Goal: Task Accomplishment & Management: Complete application form

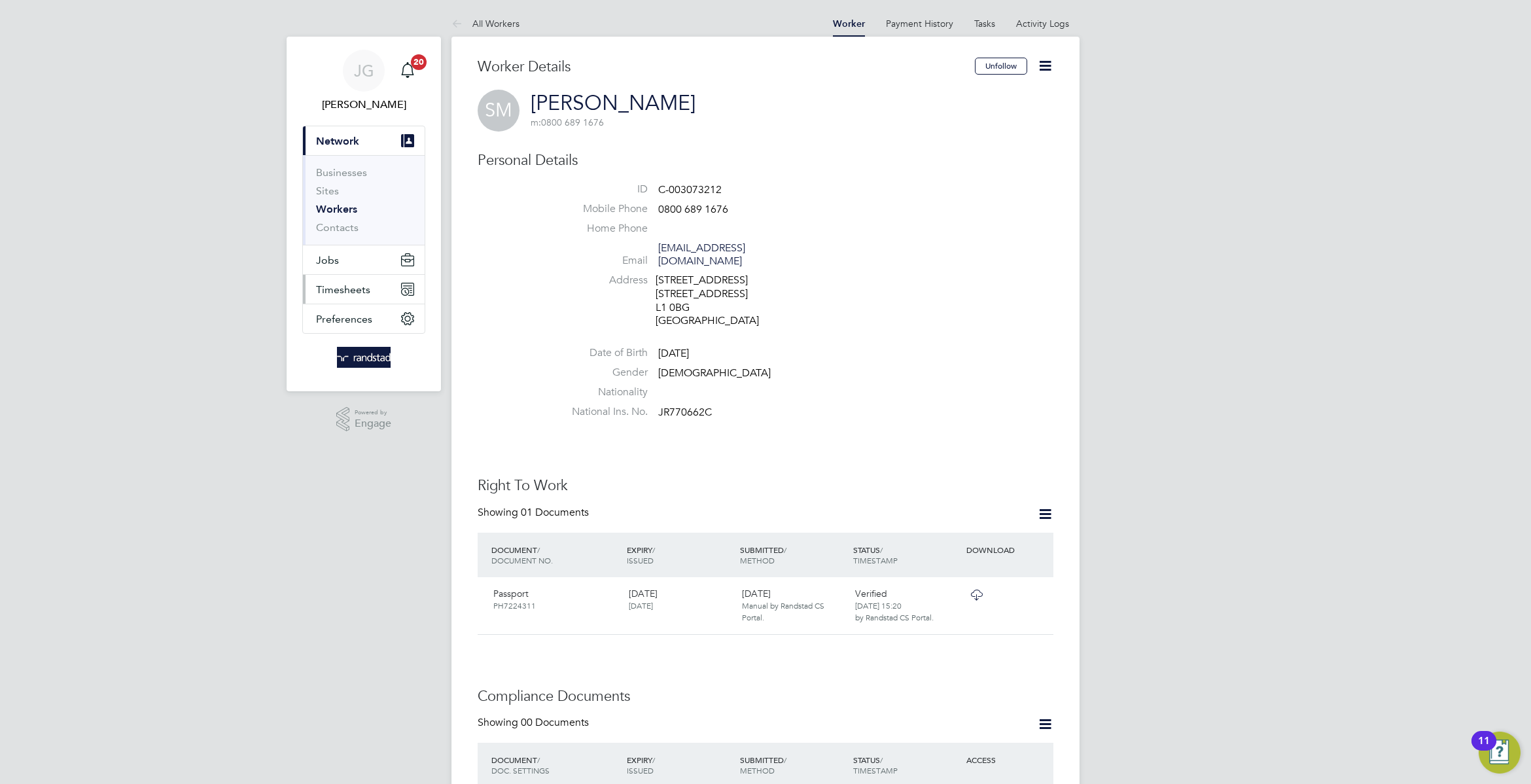
click at [372, 295] on button "Timesheets" at bounding box center [364, 289] width 122 height 29
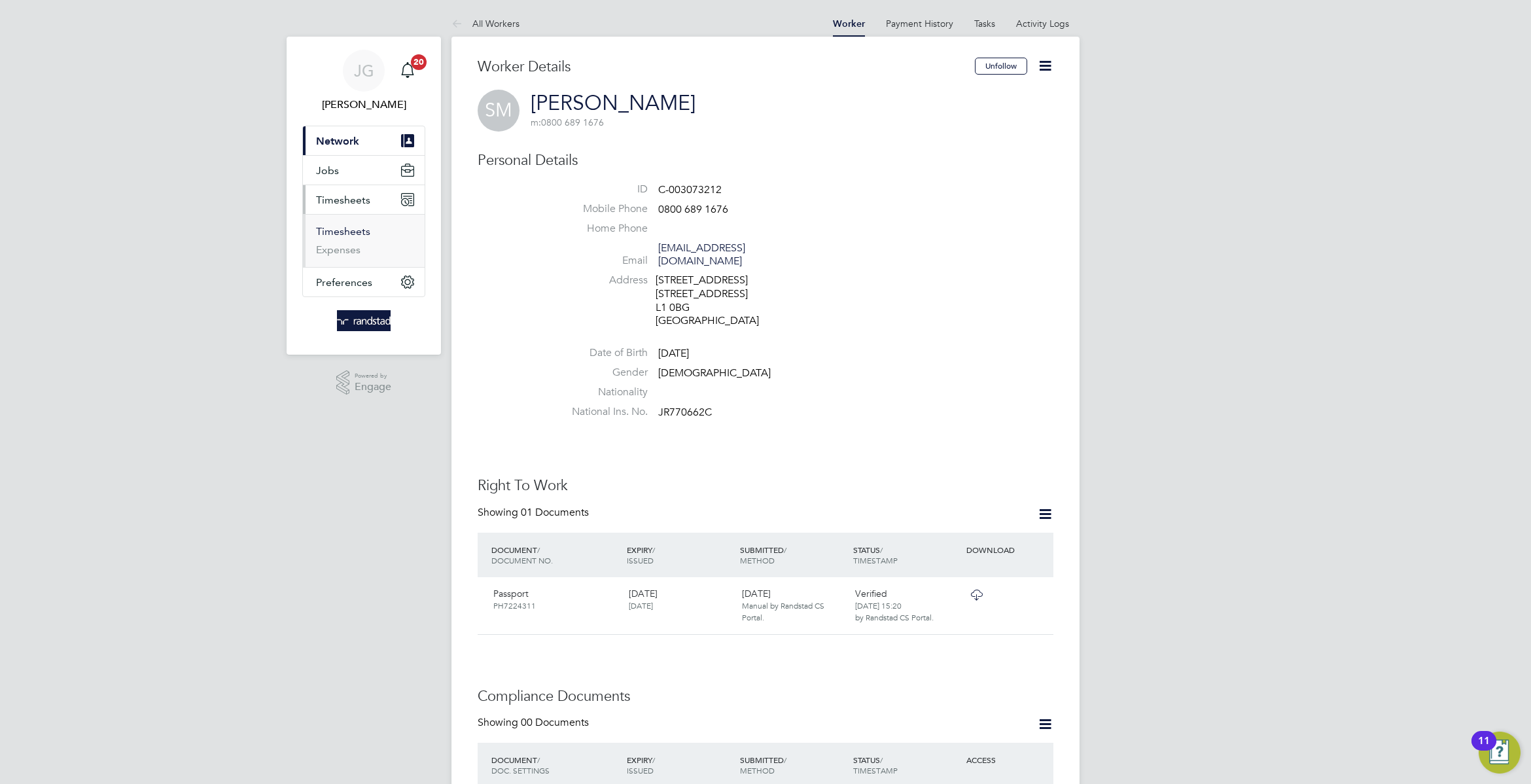
click at [344, 230] on link "Timesheets" at bounding box center [343, 231] width 54 height 12
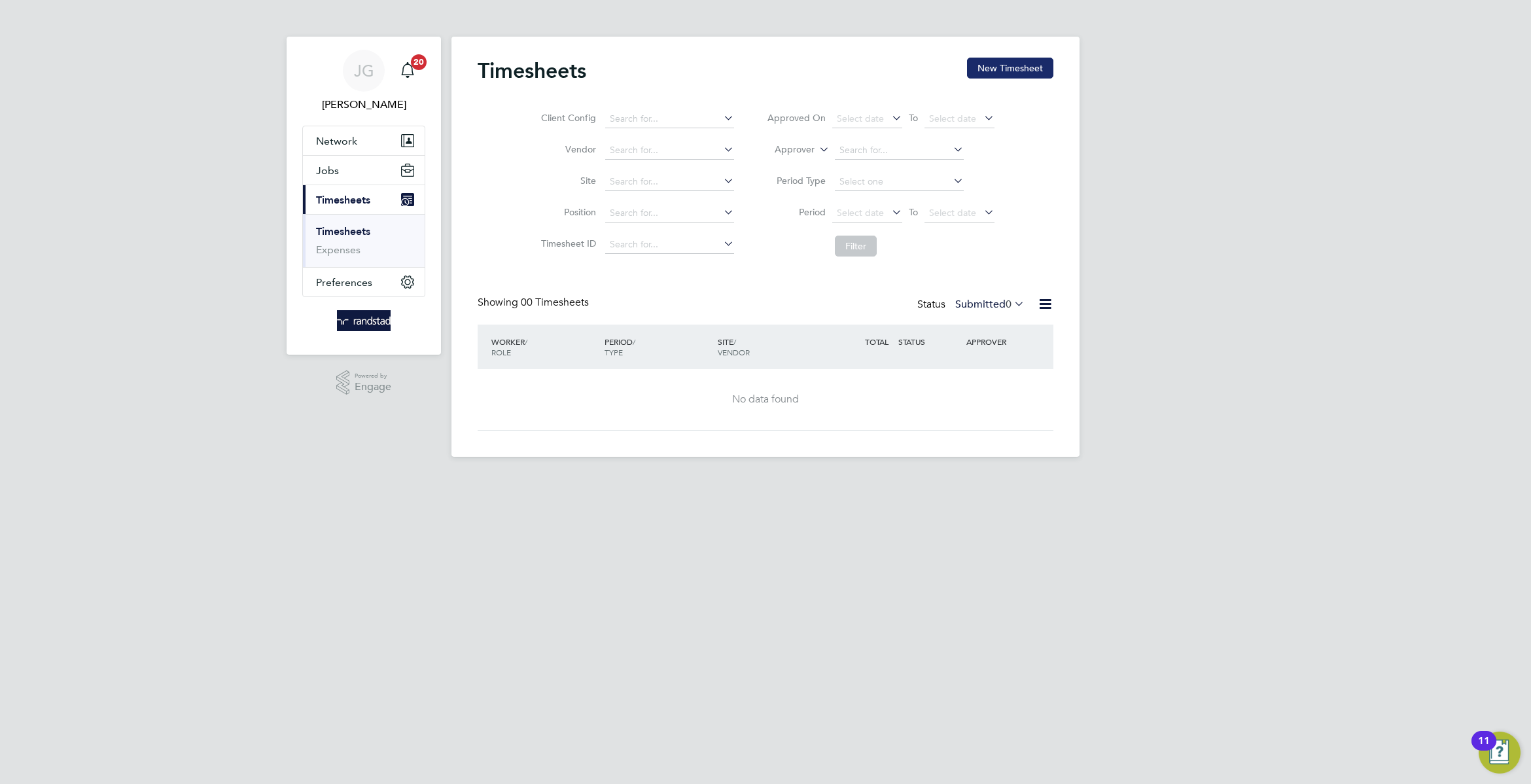
click at [1020, 75] on button "New Timesheet" at bounding box center [1010, 67] width 87 height 21
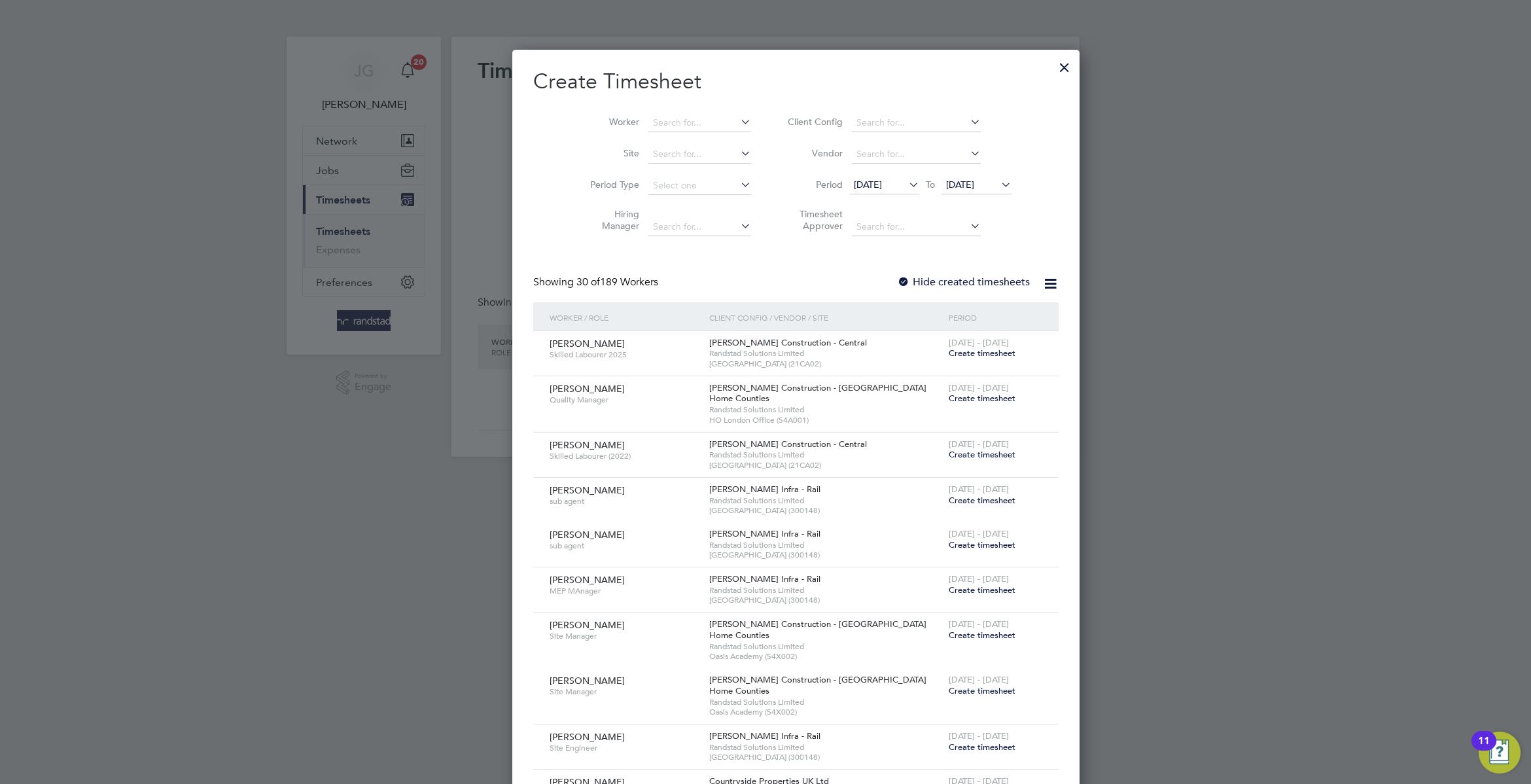
scroll to position [2321, 506]
click at [665, 142] on li "Site" at bounding box center [666, 155] width 203 height 32
click at [676, 150] on input at bounding box center [700, 155] width 102 height 19
type input "[PERSON_NAME]"
click at [897, 282] on label "Hide created timesheets" at bounding box center [964, 282] width 133 height 13
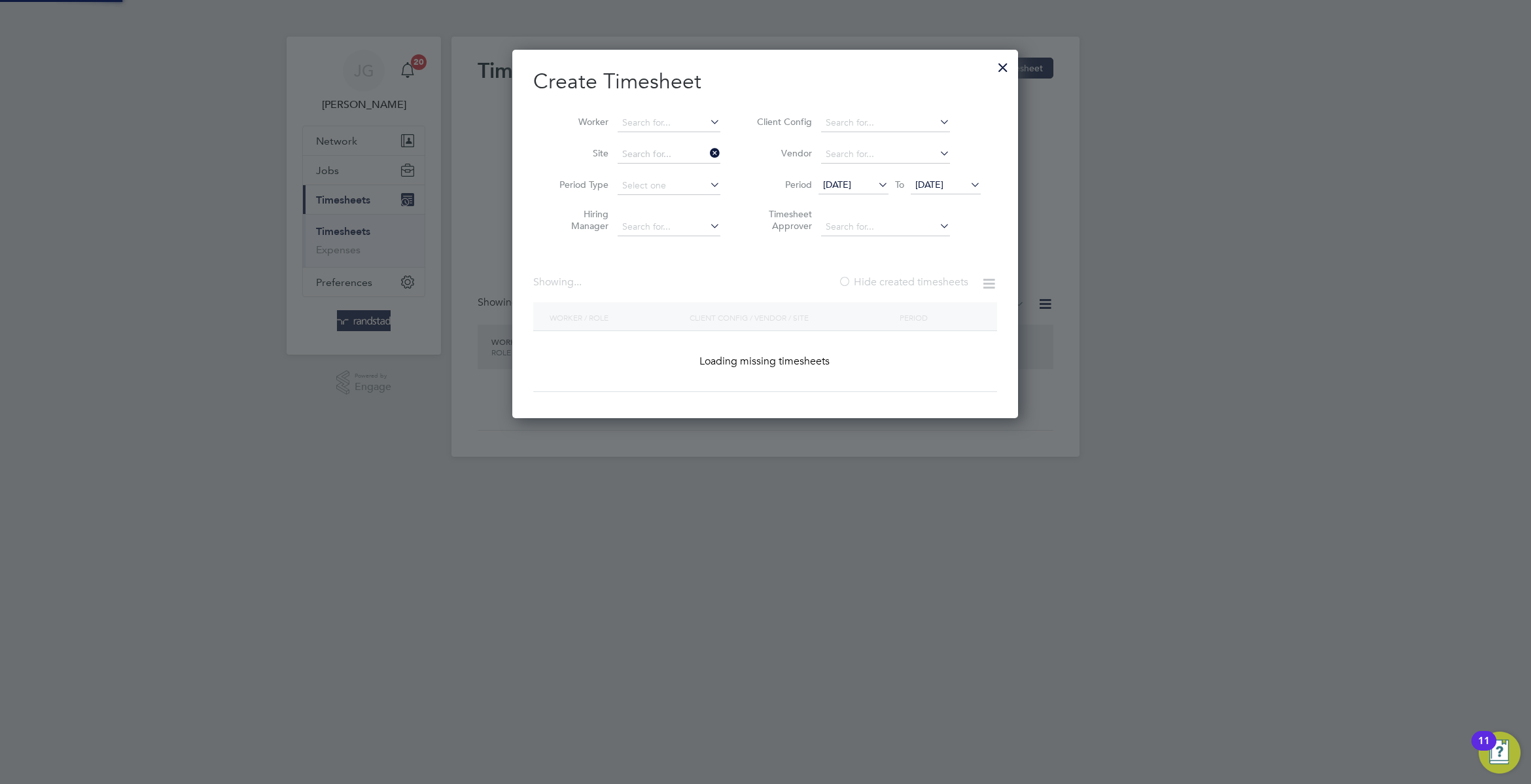
scroll to position [370, 506]
click at [944, 185] on span "[DATE]" at bounding box center [929, 184] width 28 height 11
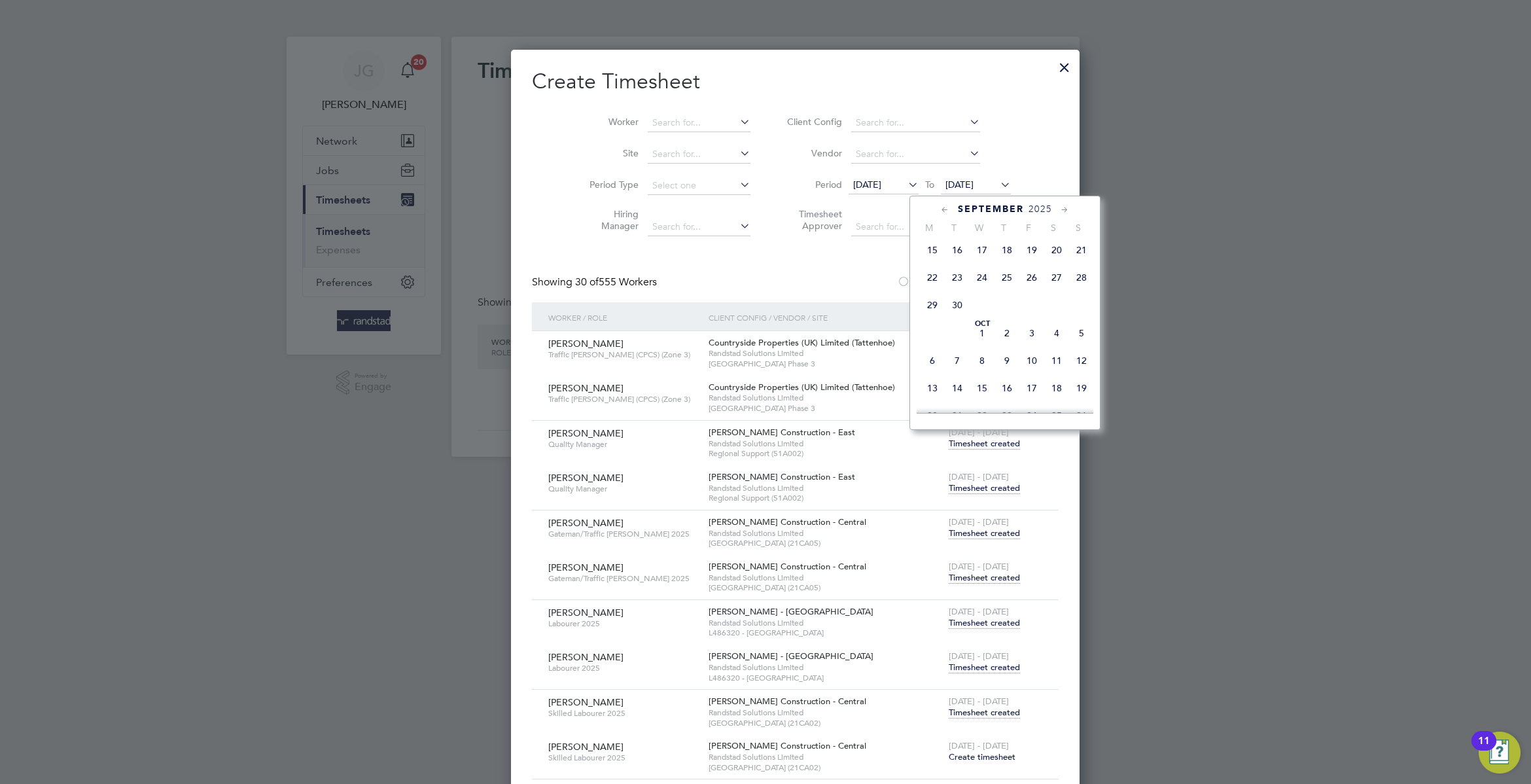
scroll to position [642, 0]
click at [1038, 291] on span "26" at bounding box center [1032, 278] width 25 height 25
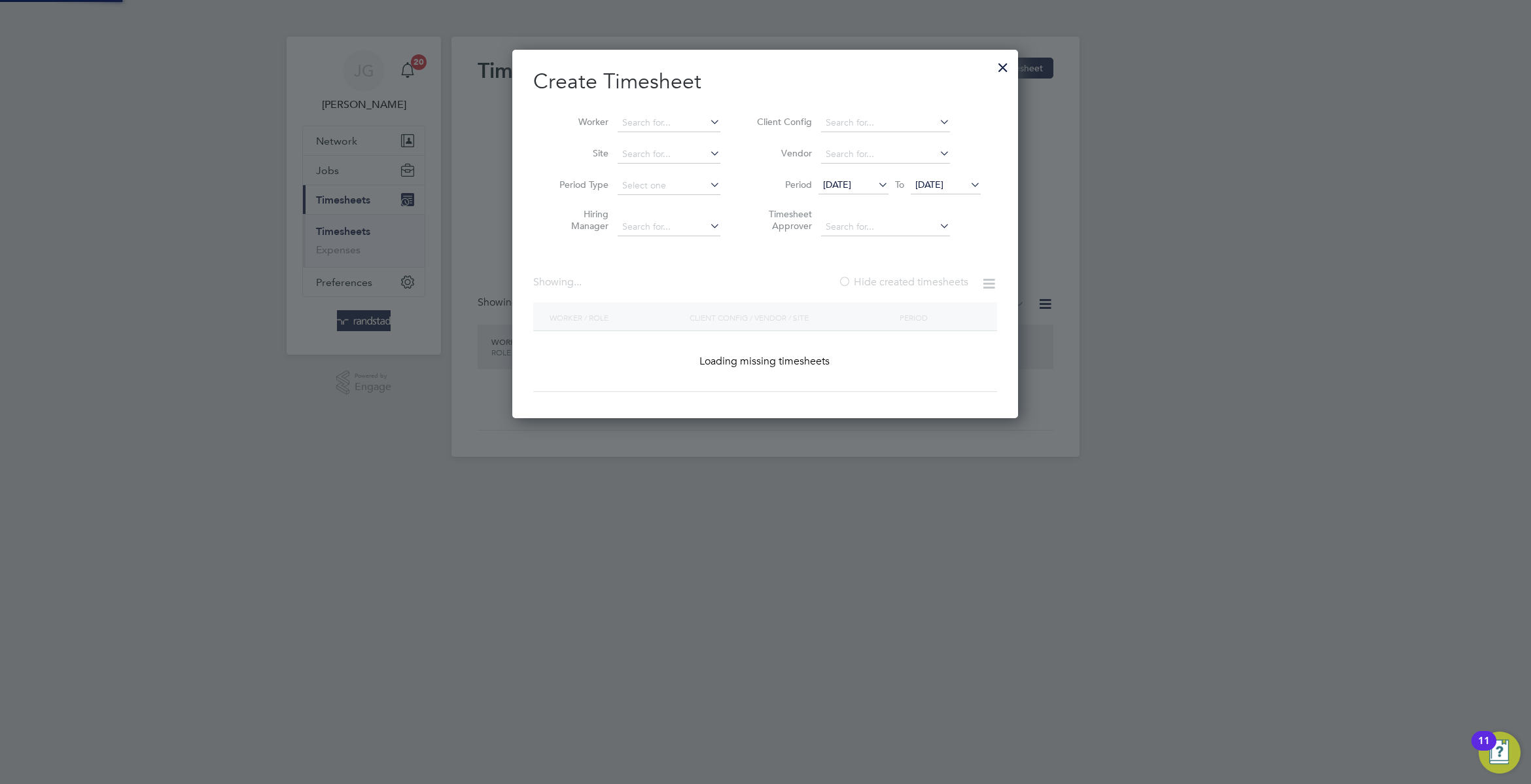
scroll to position [370, 506]
click at [653, 116] on input at bounding box center [669, 123] width 102 height 19
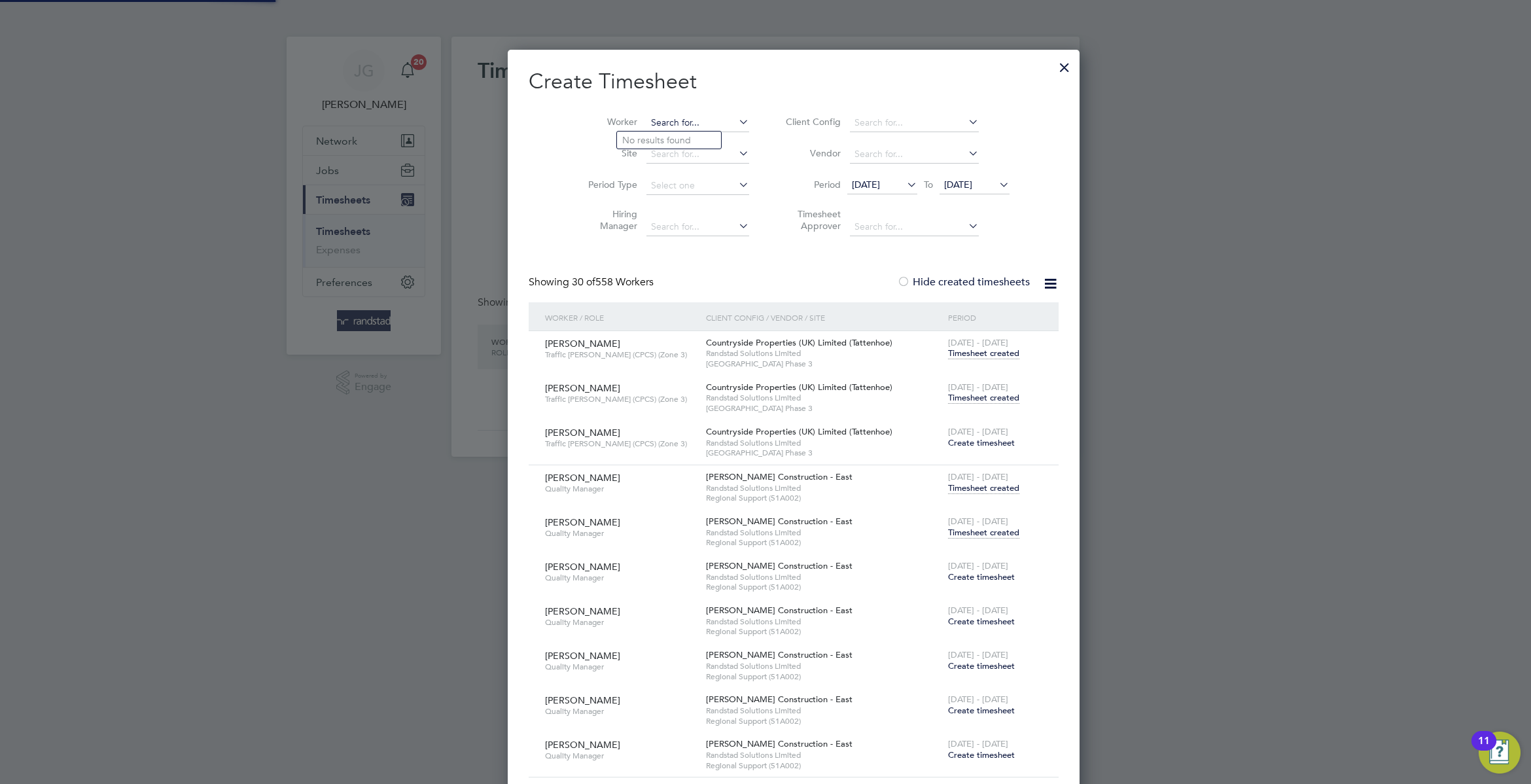
scroll to position [8955, 515]
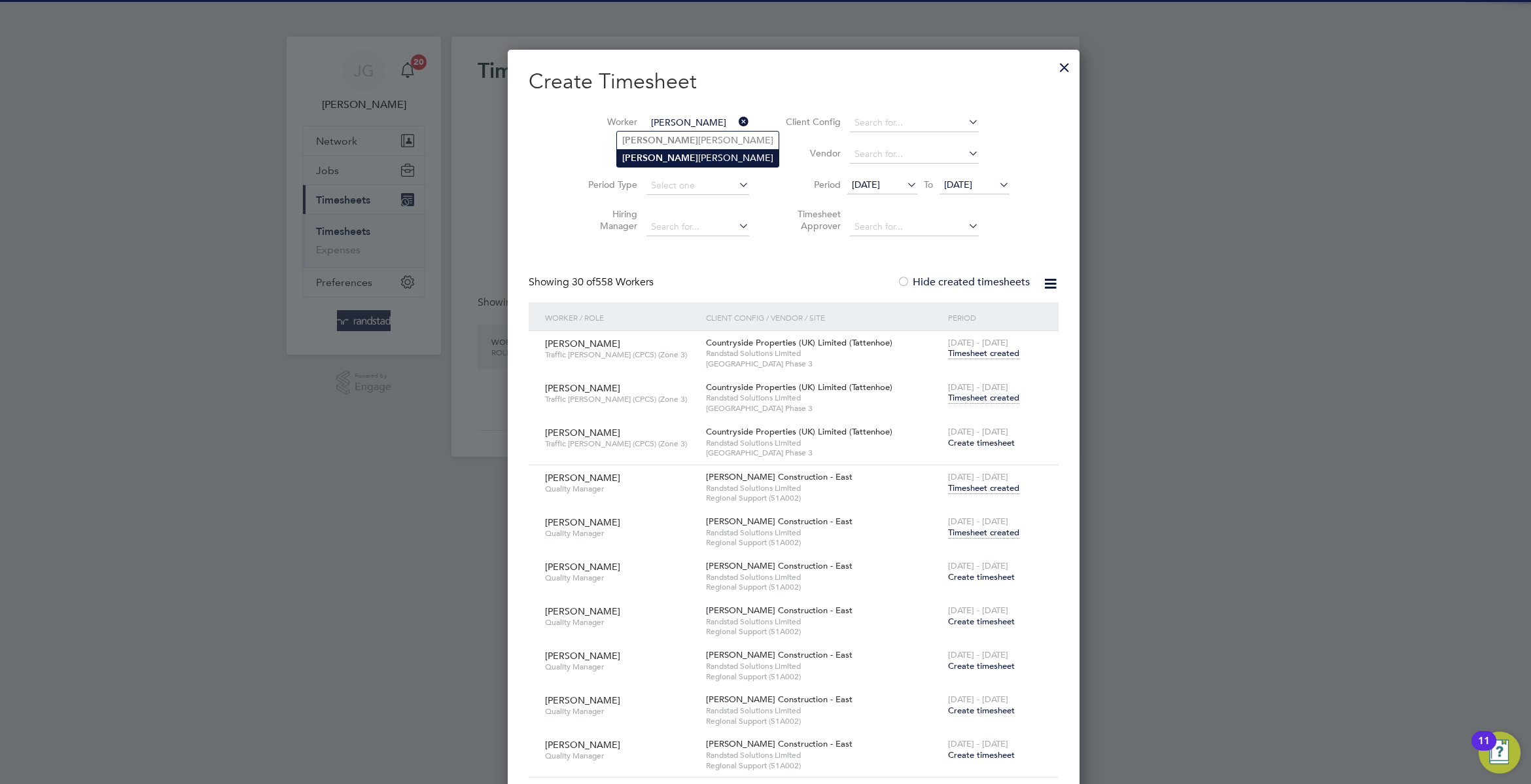
click at [697, 154] on li "[PERSON_NAME]" at bounding box center [698, 158] width 162 height 18
type input "[PERSON_NAME]"
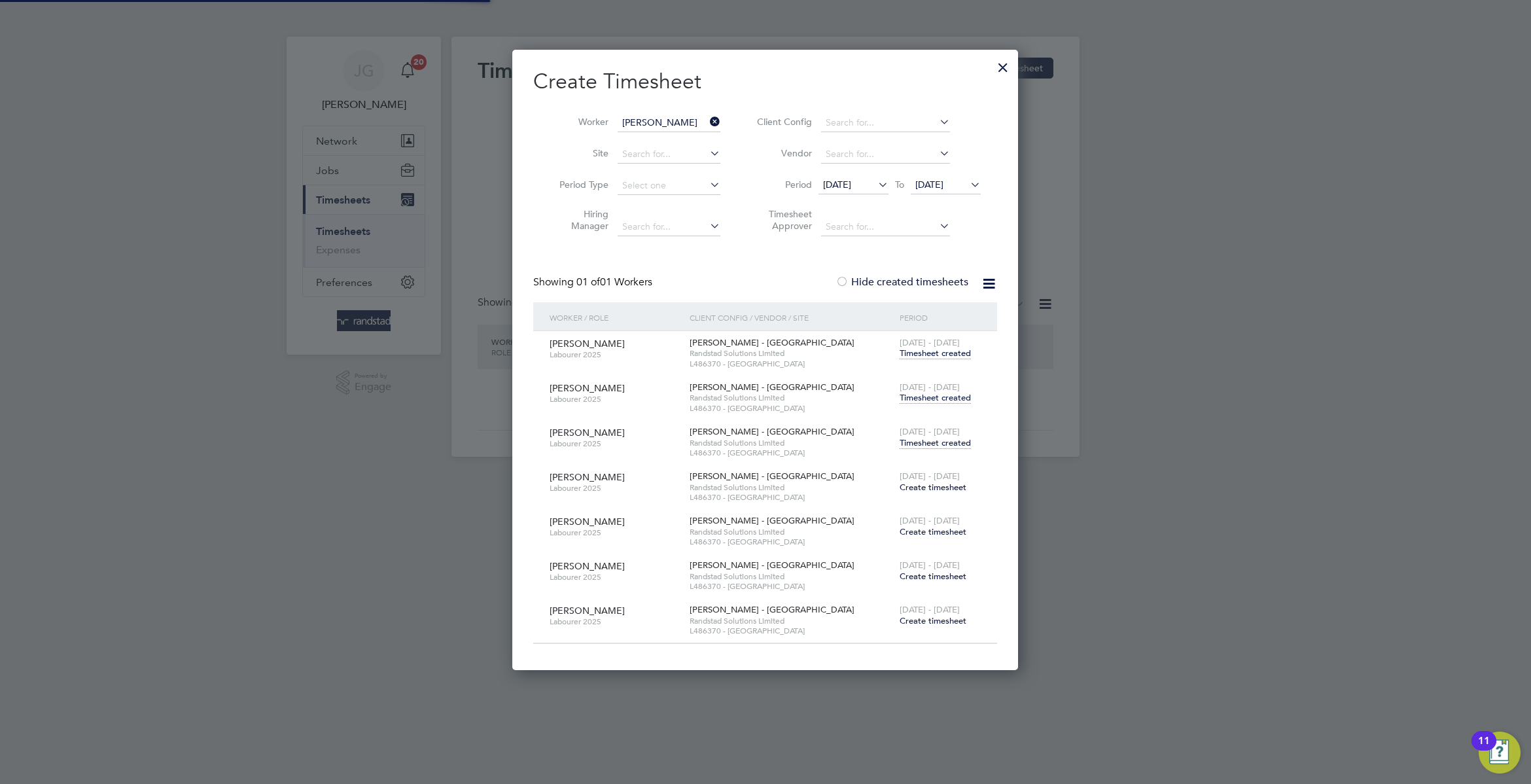
scroll to position [622, 506]
click at [941, 399] on span "Timesheet created" at bounding box center [936, 397] width 72 height 11
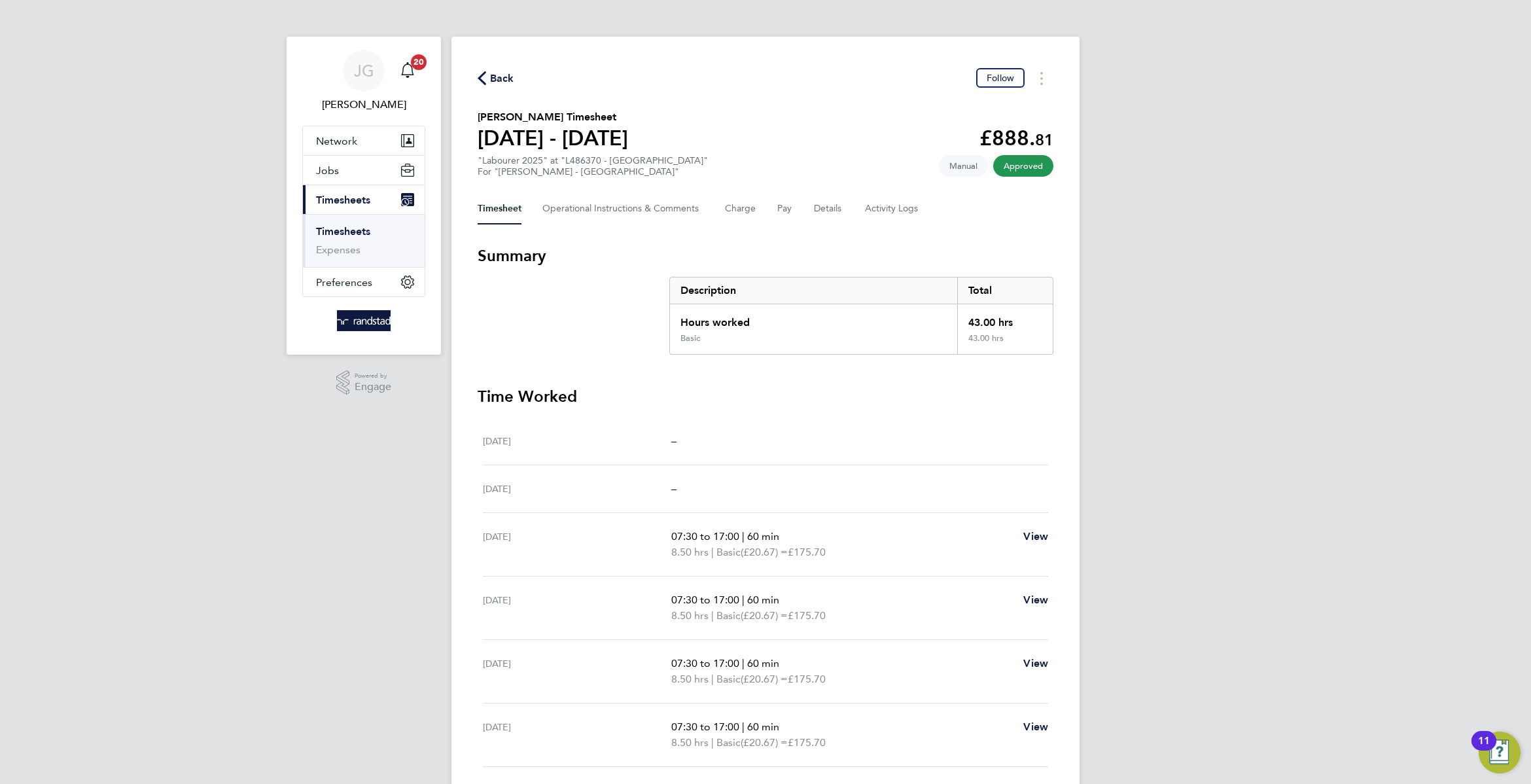
scroll to position [100, 0]
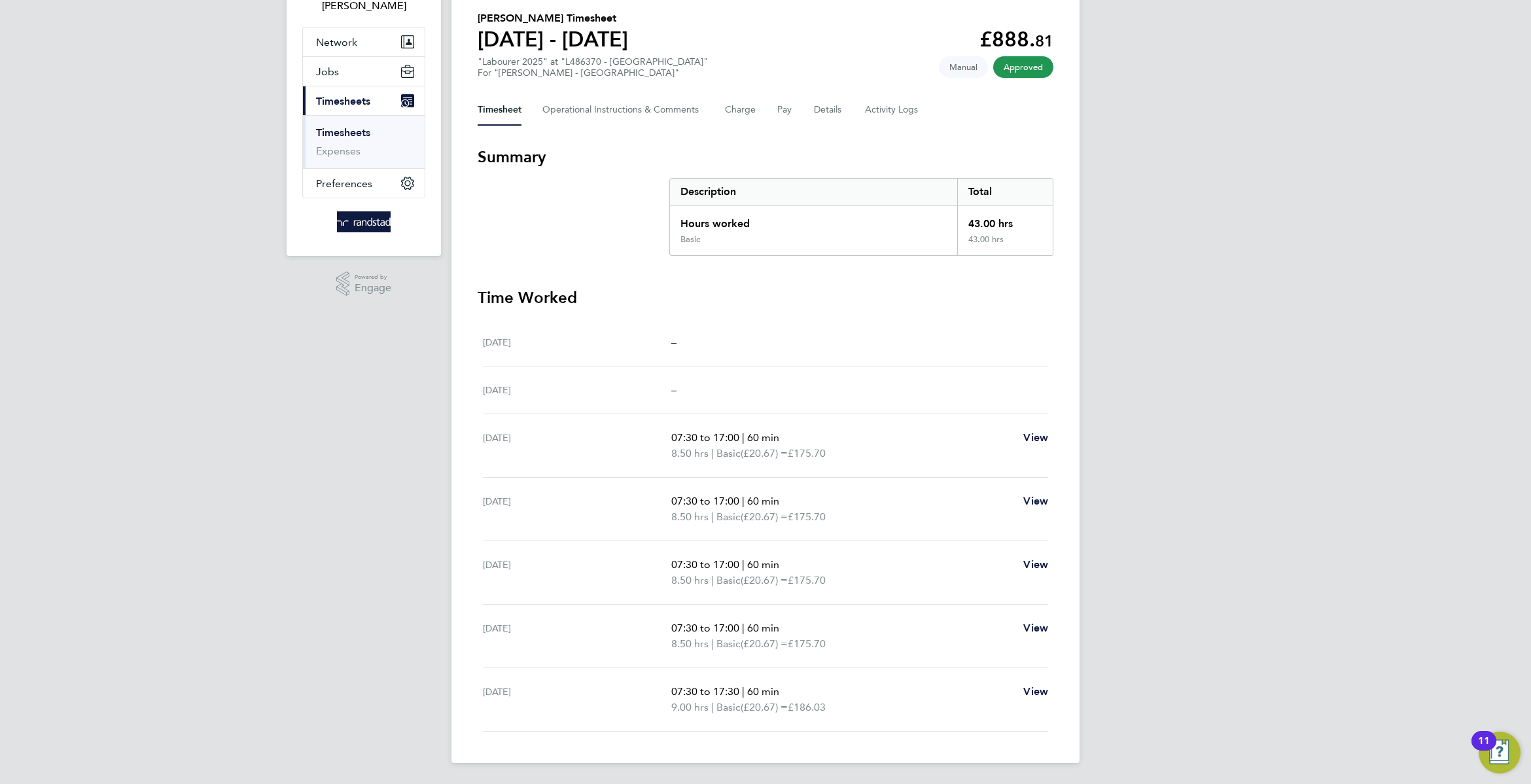
click at [377, 470] on div "[PERSON_NAME] Notifications 20 Applications: Network Businesses Sites Workers C…" at bounding box center [766, 342] width 1531 height 883
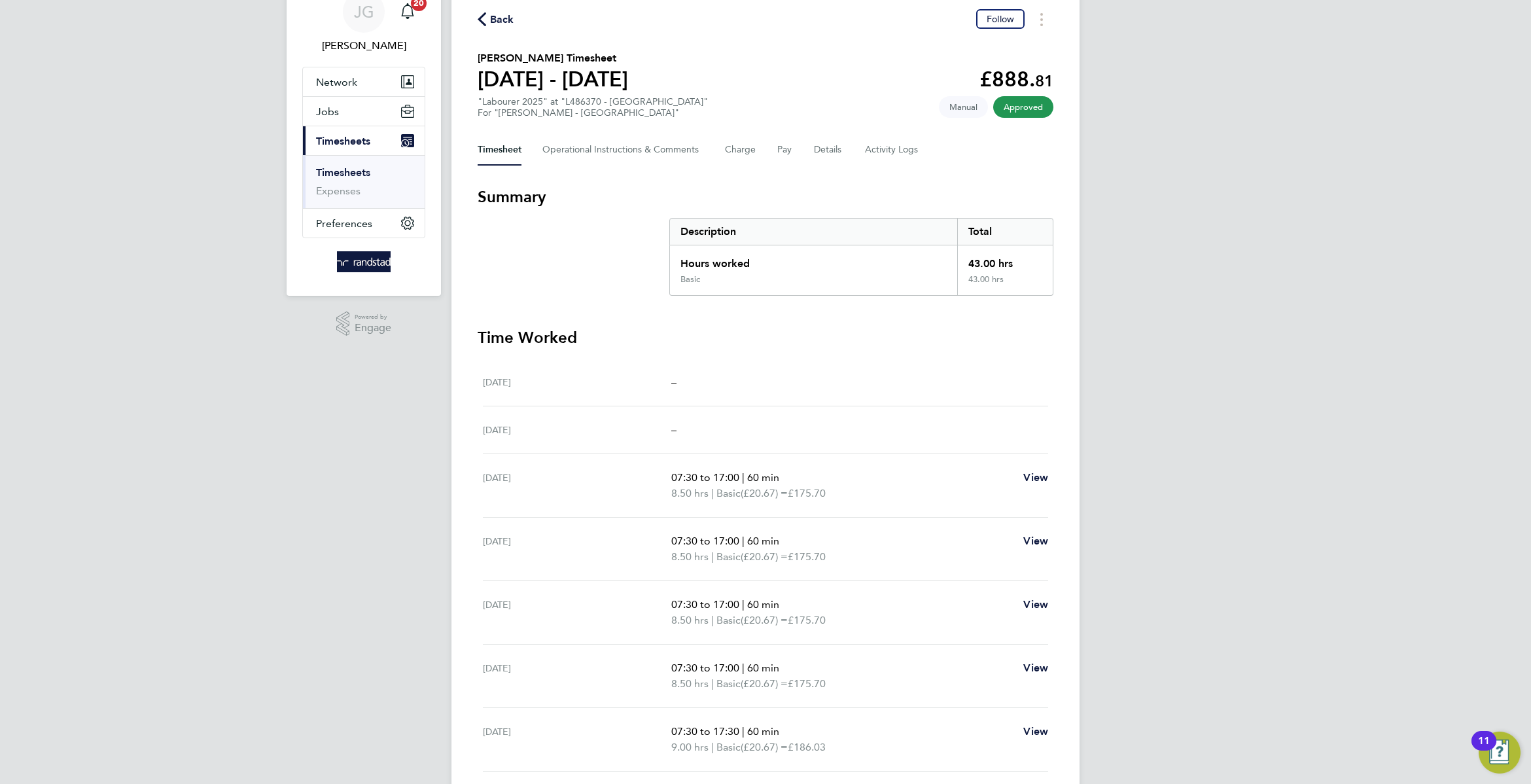
scroll to position [0, 0]
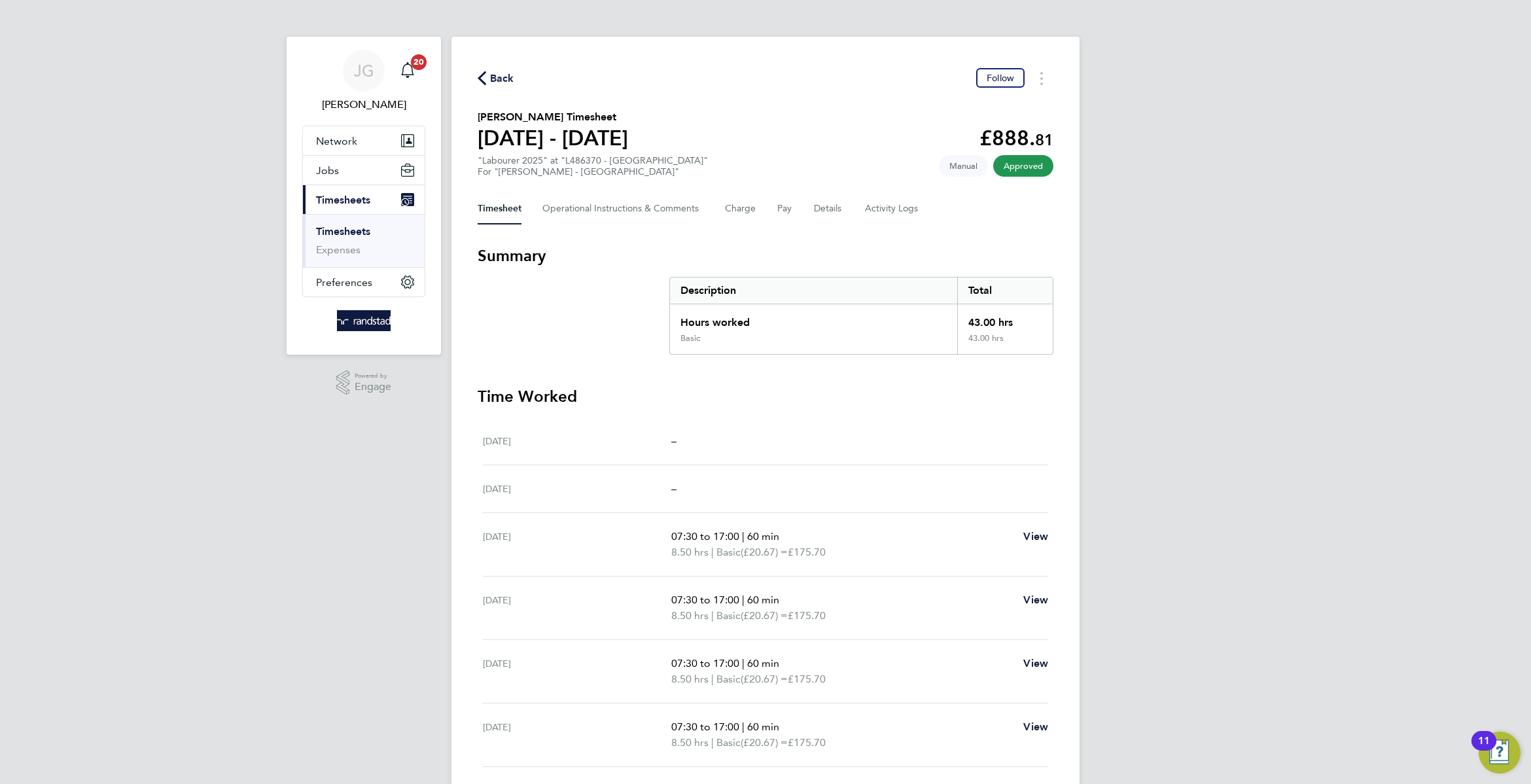
click at [508, 80] on span "Back" at bounding box center [502, 79] width 24 height 16
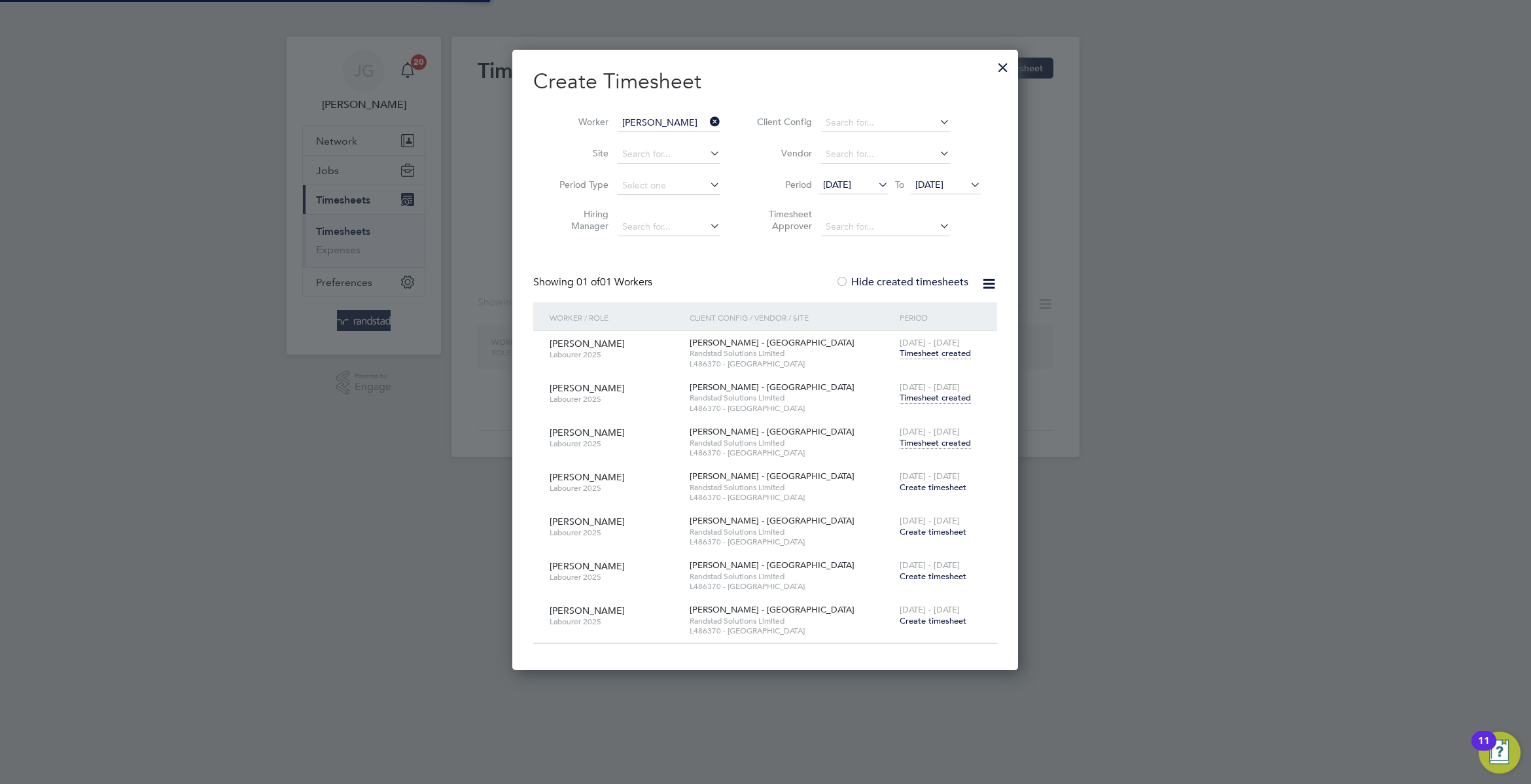
scroll to position [622, 506]
click at [707, 117] on icon at bounding box center [707, 122] width 0 height 19
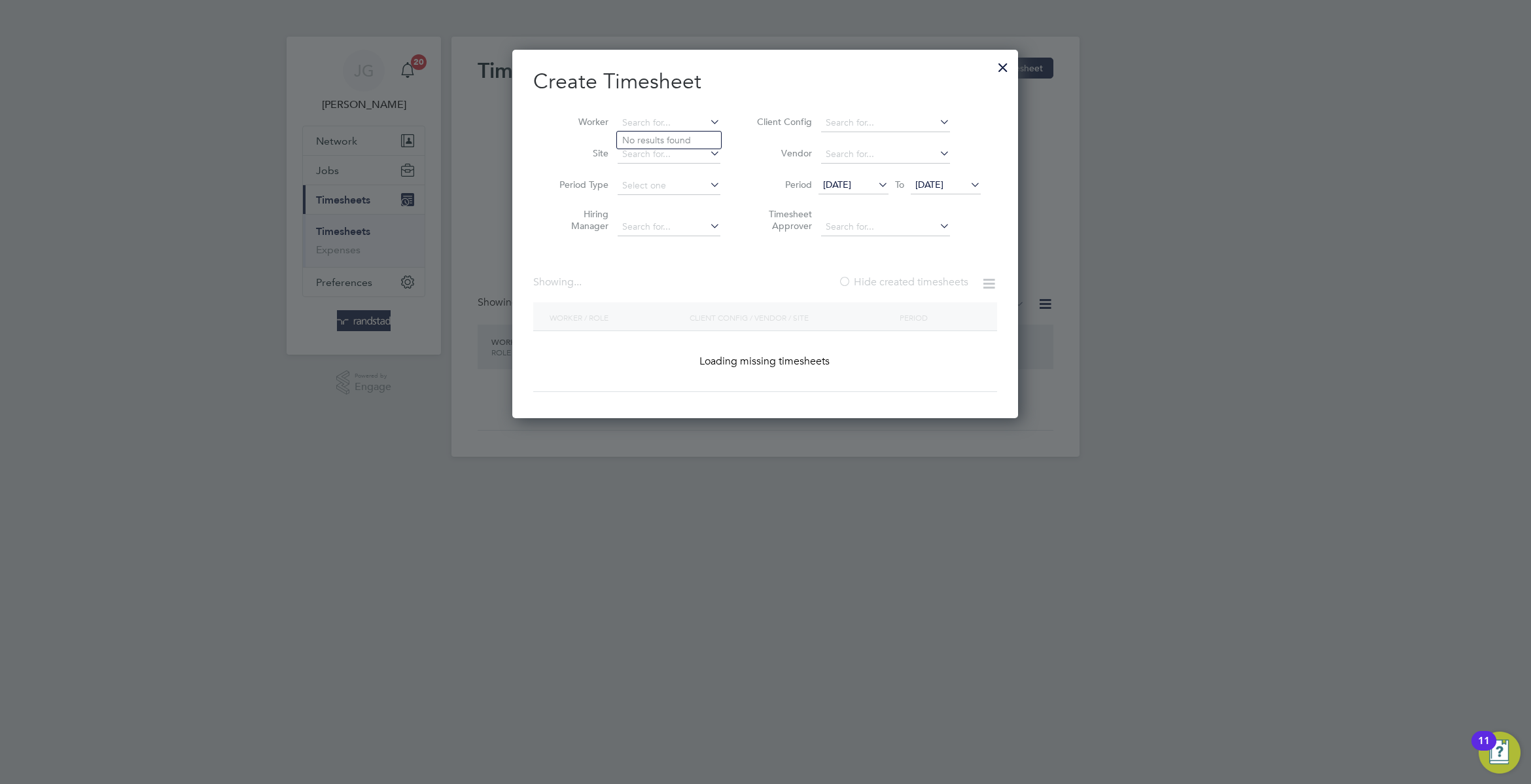
scroll to position [370, 506]
click at [666, 125] on input at bounding box center [669, 123] width 102 height 19
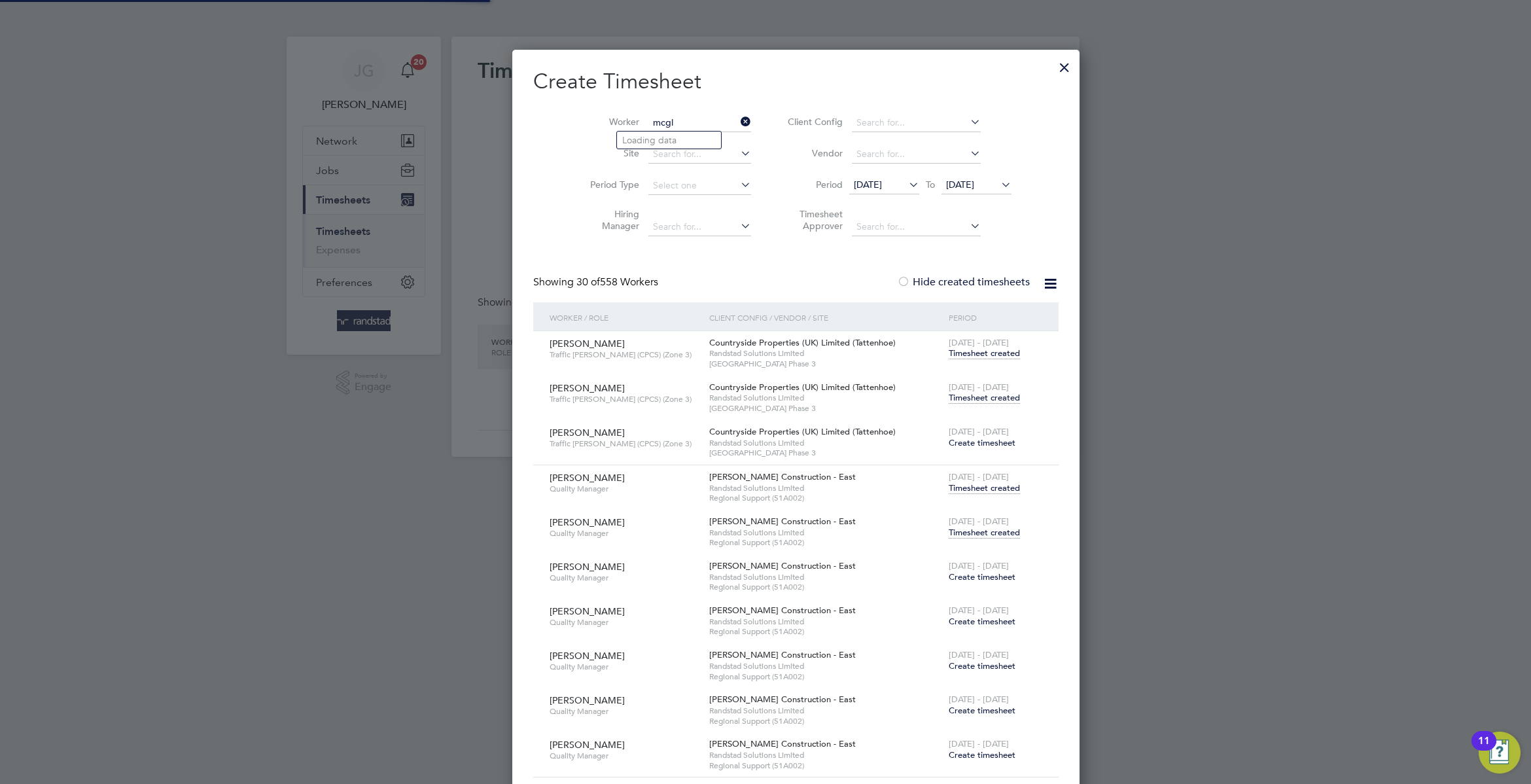
scroll to position [8955, 515]
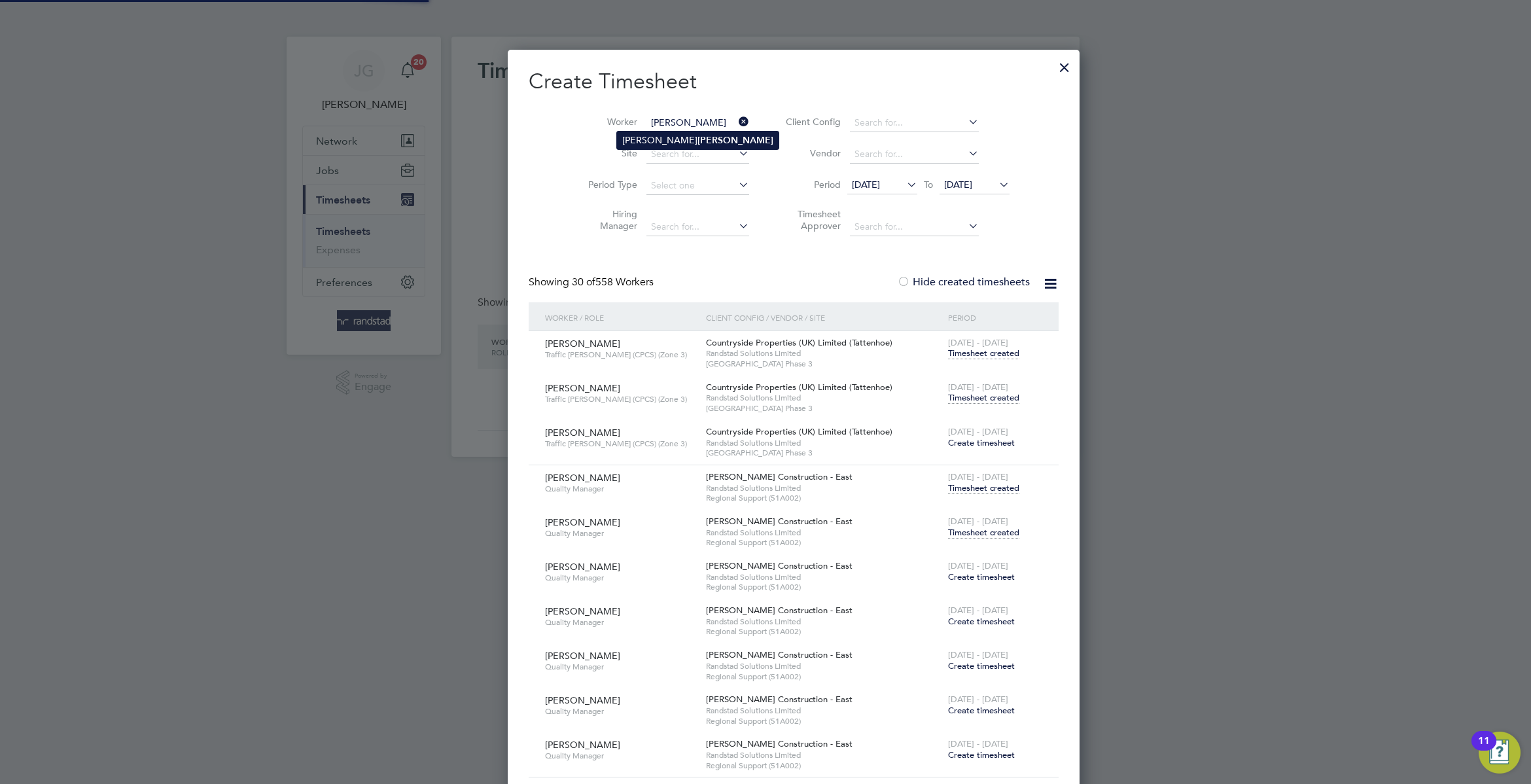
click at [697, 136] on b "[PERSON_NAME]" at bounding box center [735, 140] width 76 height 11
type input "[PERSON_NAME]"
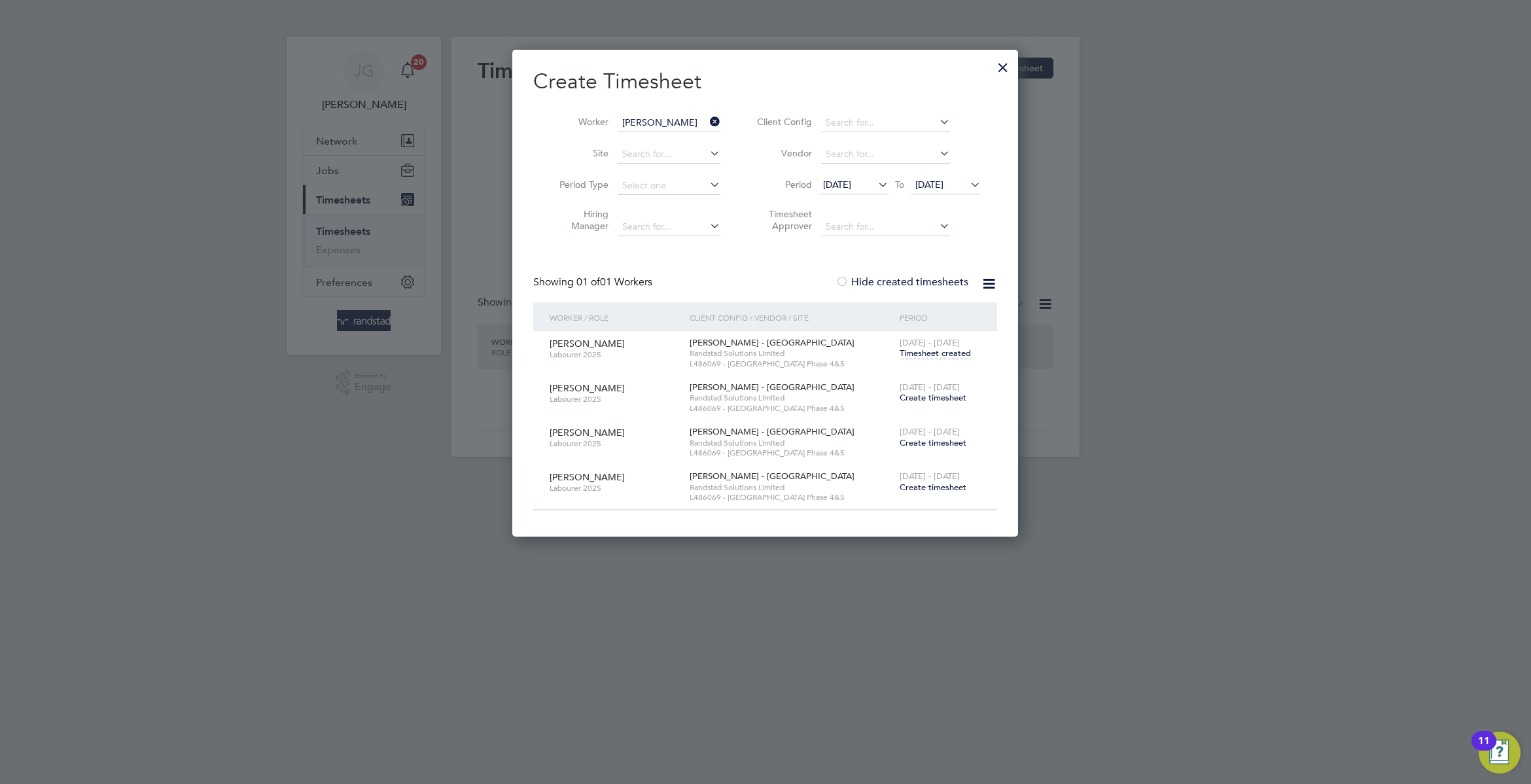
scroll to position [0, 0]
click at [957, 395] on span "Create timesheet" at bounding box center [933, 397] width 67 height 11
